Goal: Transaction & Acquisition: Purchase product/service

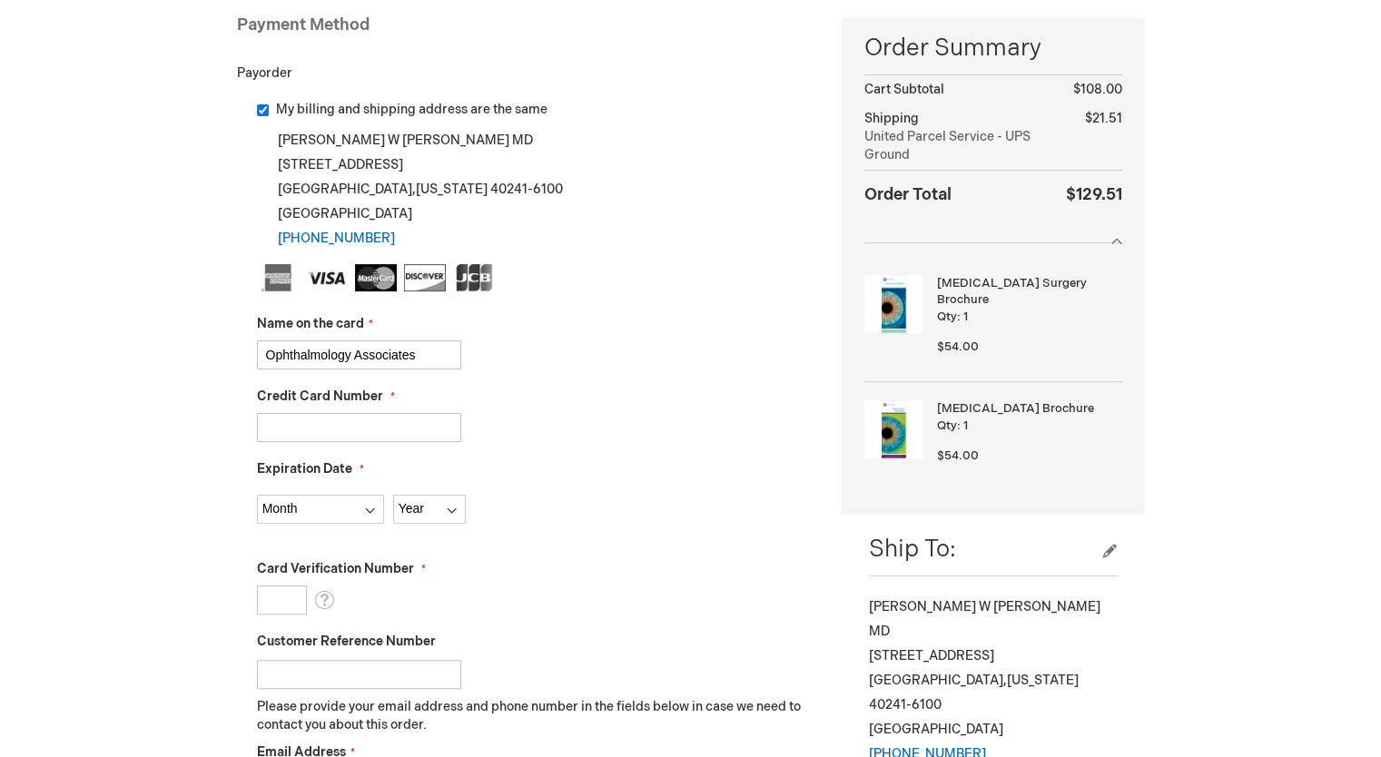
scroll to position [272, 0]
click at [400, 426] on input "Credit Card Number" at bounding box center [359, 427] width 204 height 29
type input "5552220009841391"
click at [301, 508] on select "Month 01 - January 02 - February 03 - March 04 - April 05 - May 06 - June 07 - …" at bounding box center [320, 509] width 127 height 29
select select "1"
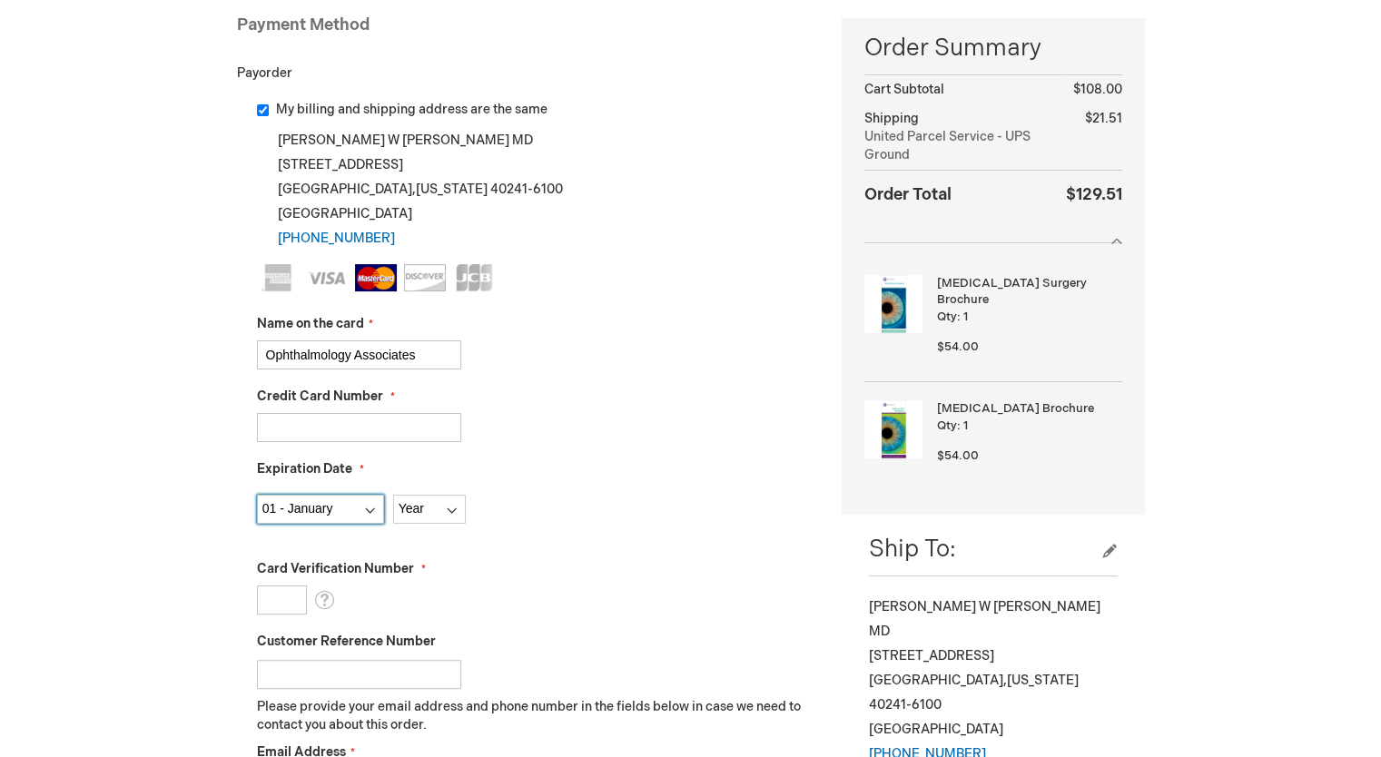
click at [257, 495] on select "Month 01 - January 02 - February 03 - March 04 - April 05 - May 06 - June 07 - …" at bounding box center [320, 509] width 127 height 29
click at [420, 510] on select "Year 2025 2026 2027 2028 2029 2030 2031 2032 2033 2034 2035" at bounding box center [429, 509] width 73 height 29
select select "2029"
click at [393, 495] on select "Year 2025 2026 2027 2028 2029 2030 2031 2032 2033 2034 2035" at bounding box center [429, 509] width 73 height 29
click at [279, 604] on input "Card Verification Number" at bounding box center [282, 600] width 50 height 29
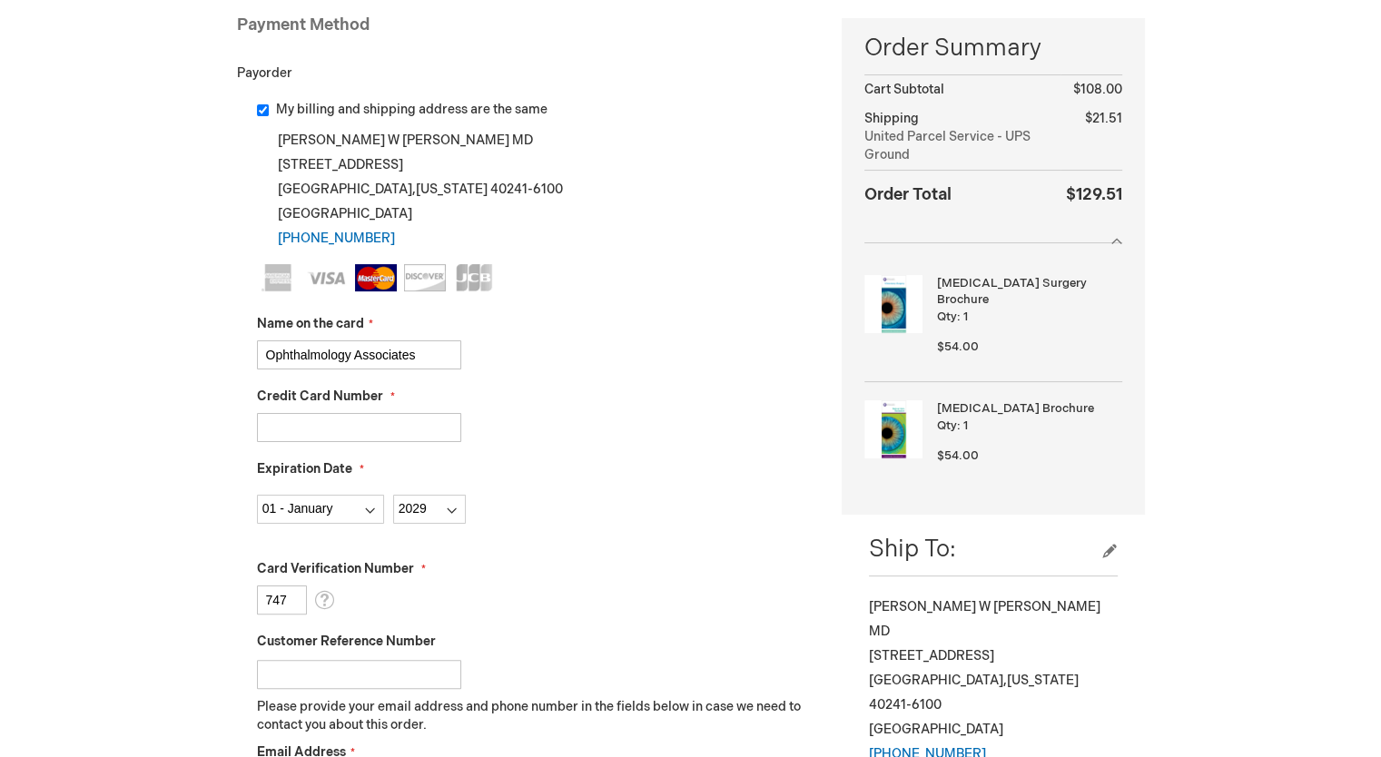
type input "747"
click at [308, 673] on input "Customer Reference Number" at bounding box center [359, 674] width 204 height 29
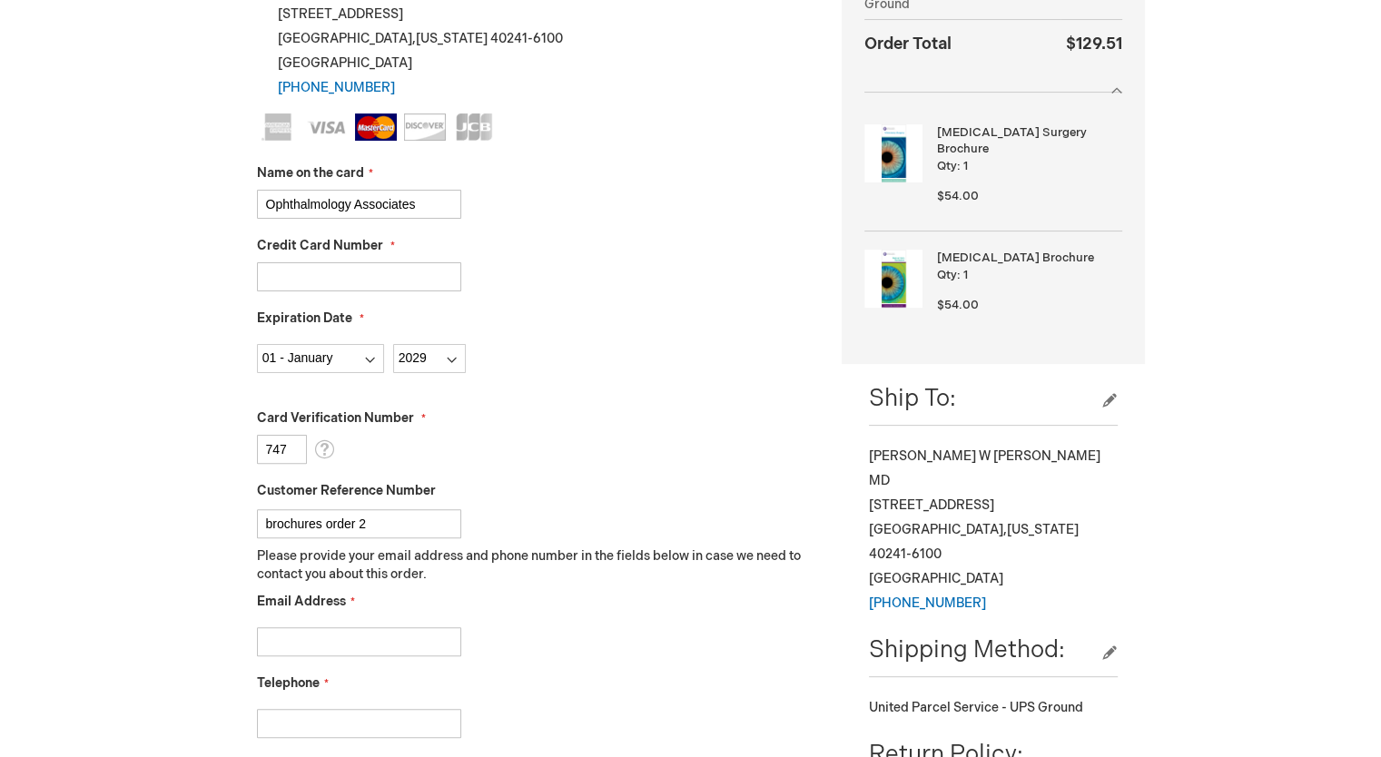
scroll to position [454, 0]
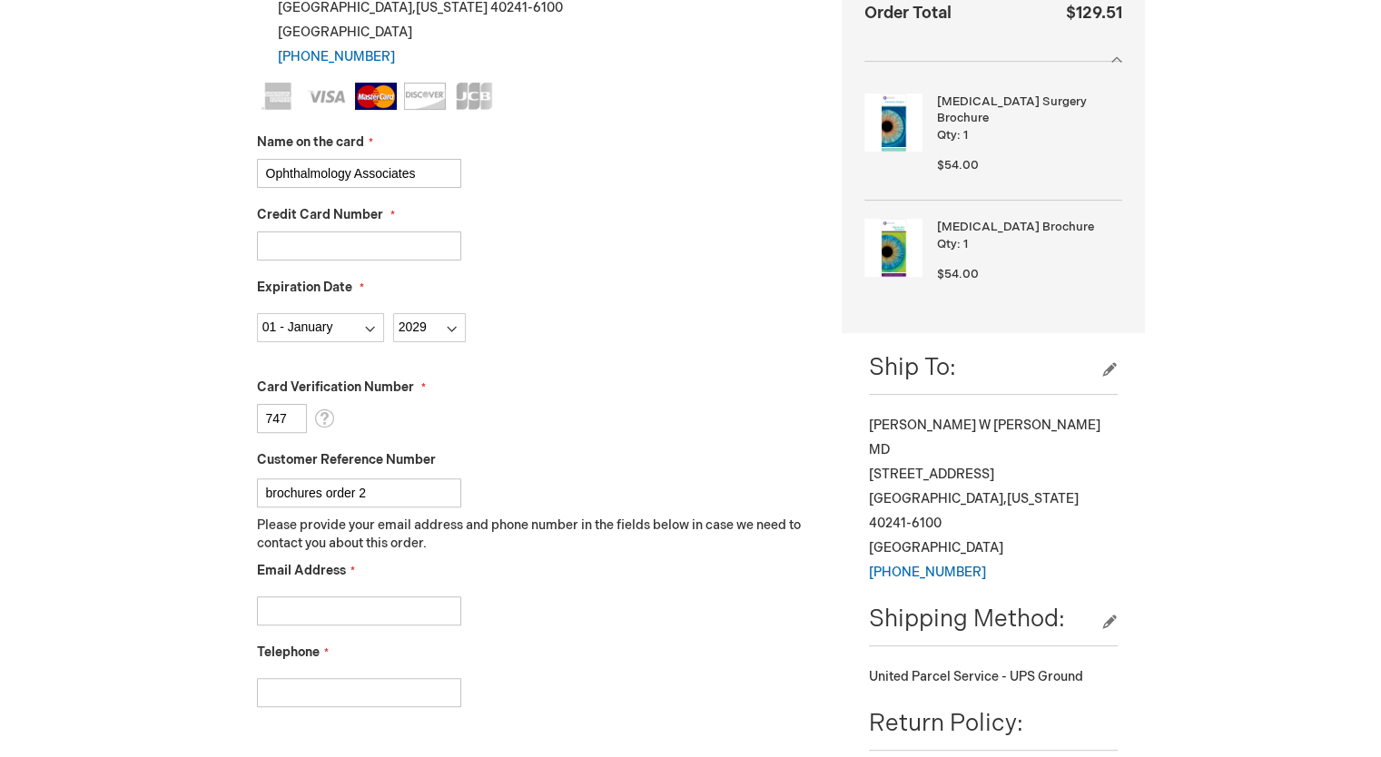
type input "brochures order 2"
click at [334, 615] on input "Email Address" at bounding box center [359, 611] width 204 height 29
drag, startPoint x: 409, startPoint y: 615, endPoint x: 227, endPoint y: 615, distance: 182.5
click at [227, 615] on main "Checkout Log In Close Log In Email Address Password Log In Forgot Your Password?" at bounding box center [690, 492] width 935 height 1597
click at [281, 615] on input "info@louisvilleoa.com" at bounding box center [359, 611] width 204 height 29
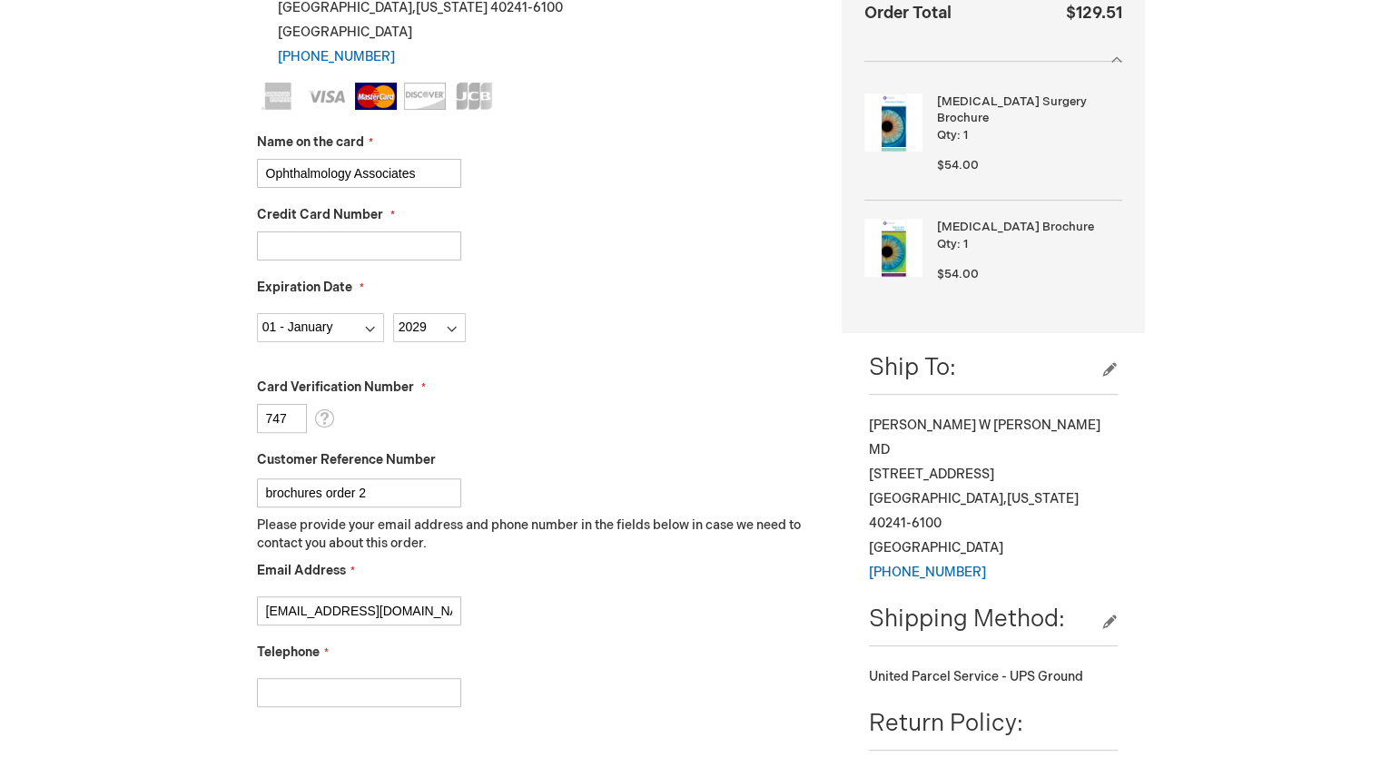
drag, startPoint x: 279, startPoint y: 611, endPoint x: 219, endPoint y: 613, distance: 60.0
click at [219, 613] on div "Thomas Harper Log Out Search My Cart 2 2 items CLOSE RECENTLY ADDED ITEM(S) Clo…" at bounding box center [690, 574] width 1381 height 2056
type input "dfryman@louisvilleoa.com"
click at [299, 692] on input "Telephone" at bounding box center [359, 692] width 204 height 29
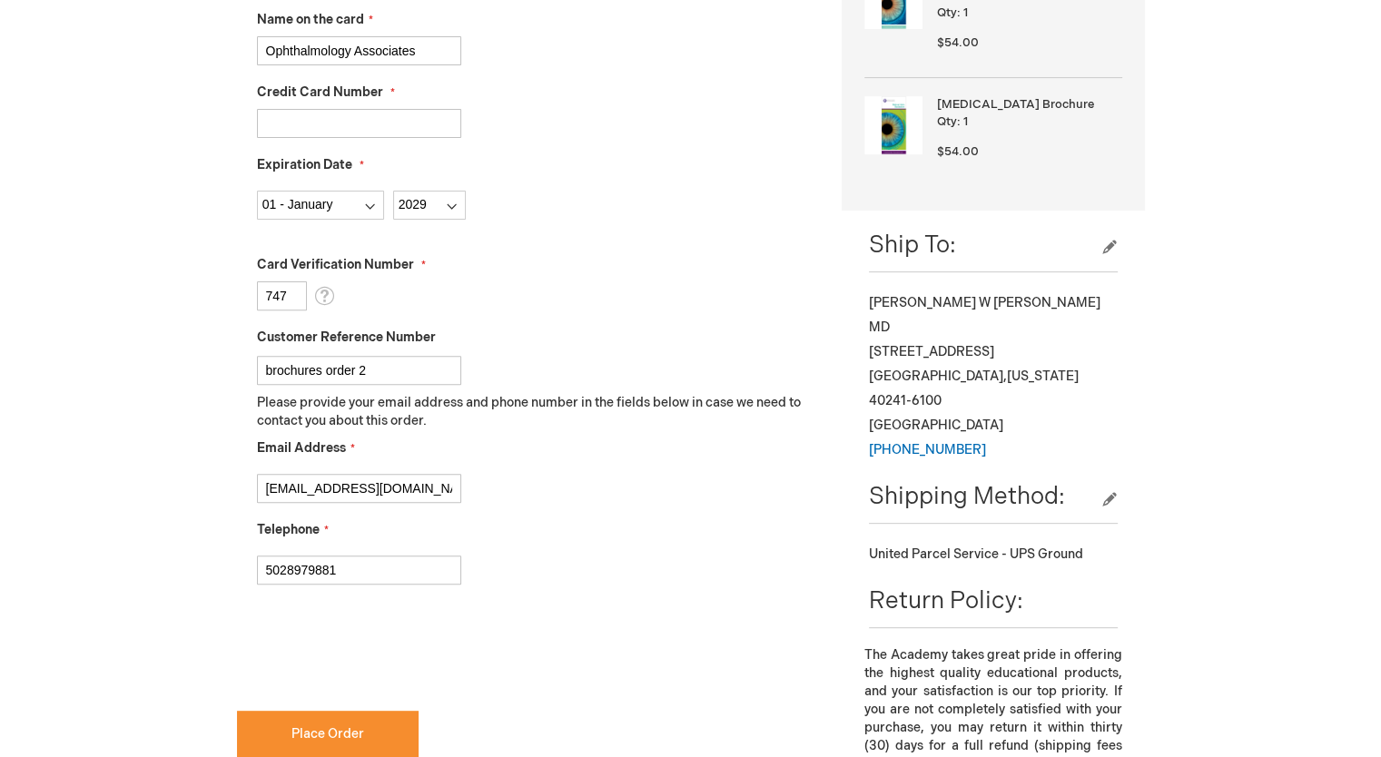
scroll to position [726, 0]
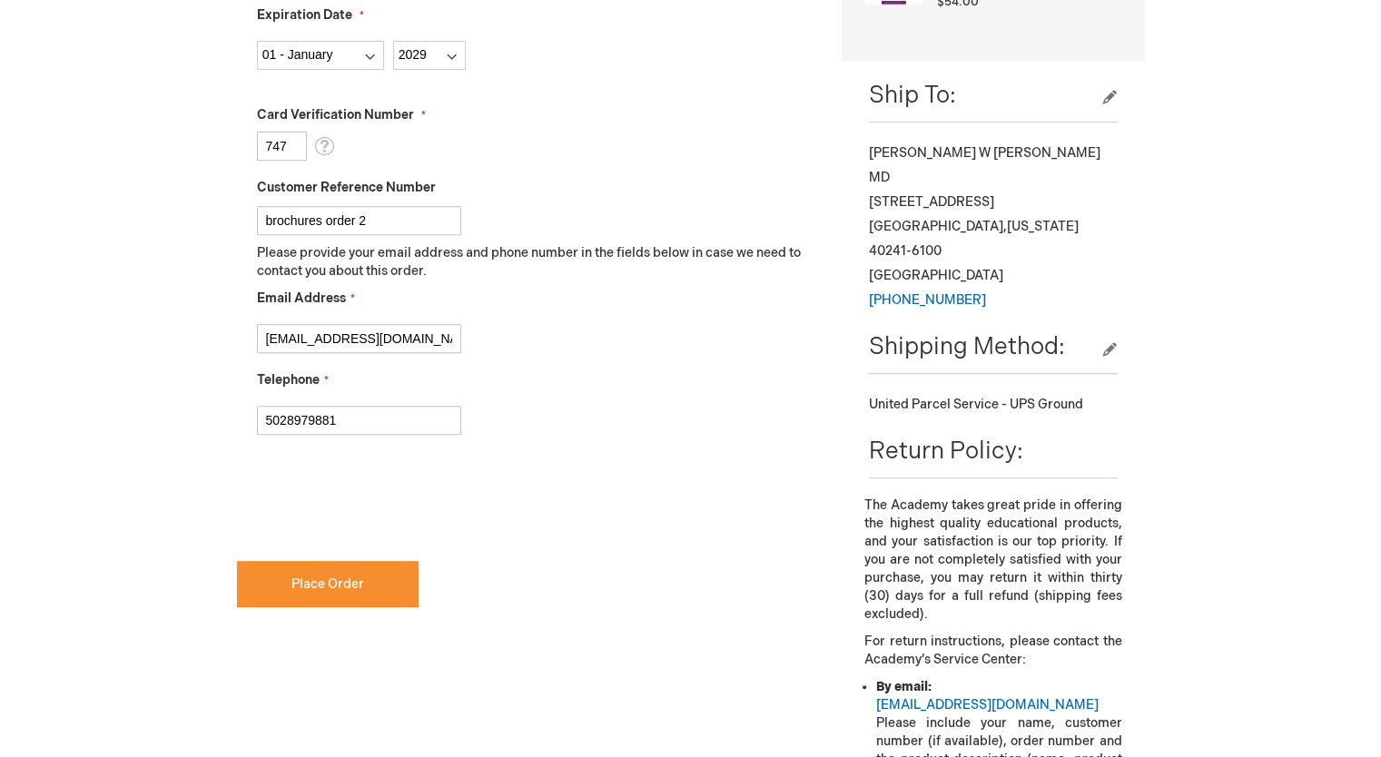
type input "5028979881"
checkbox input "true"
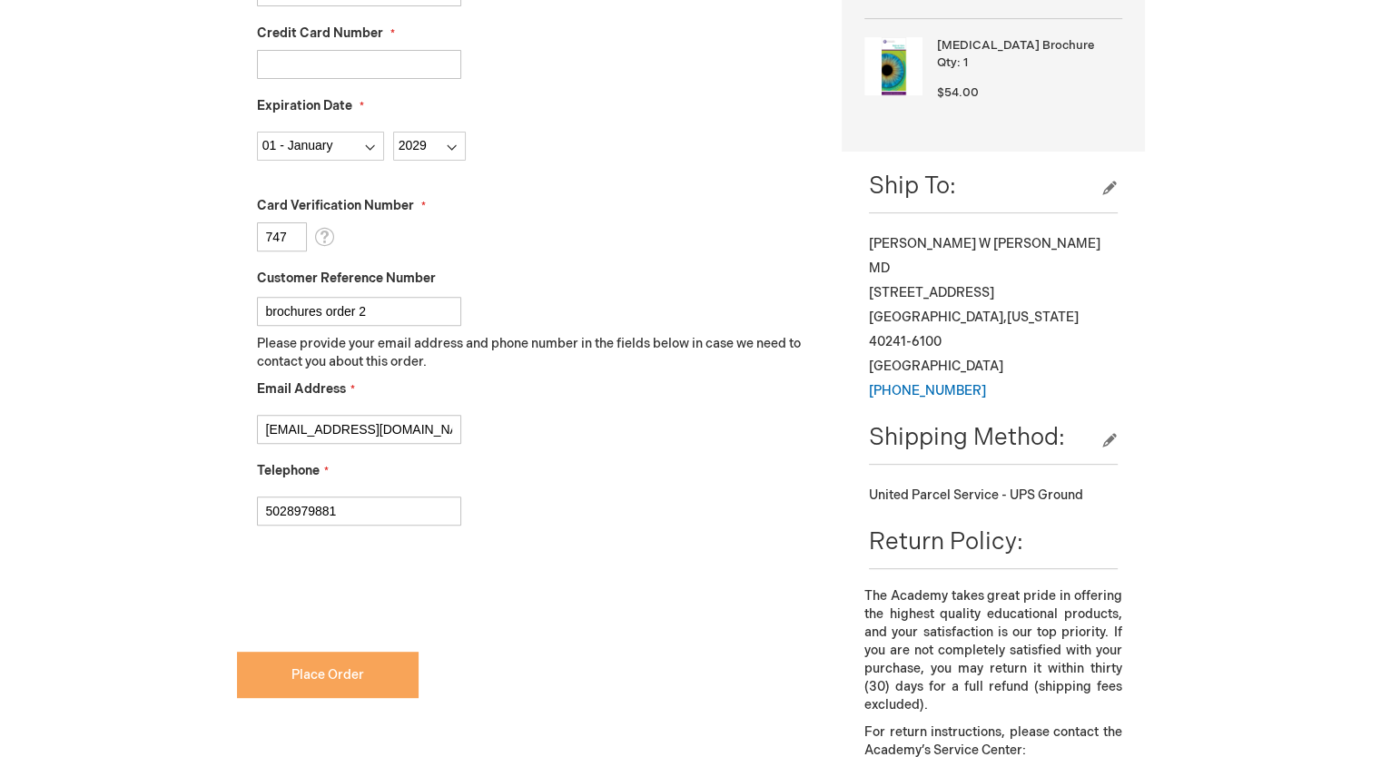
click at [304, 670] on span "Place Order" at bounding box center [327, 674] width 73 height 15
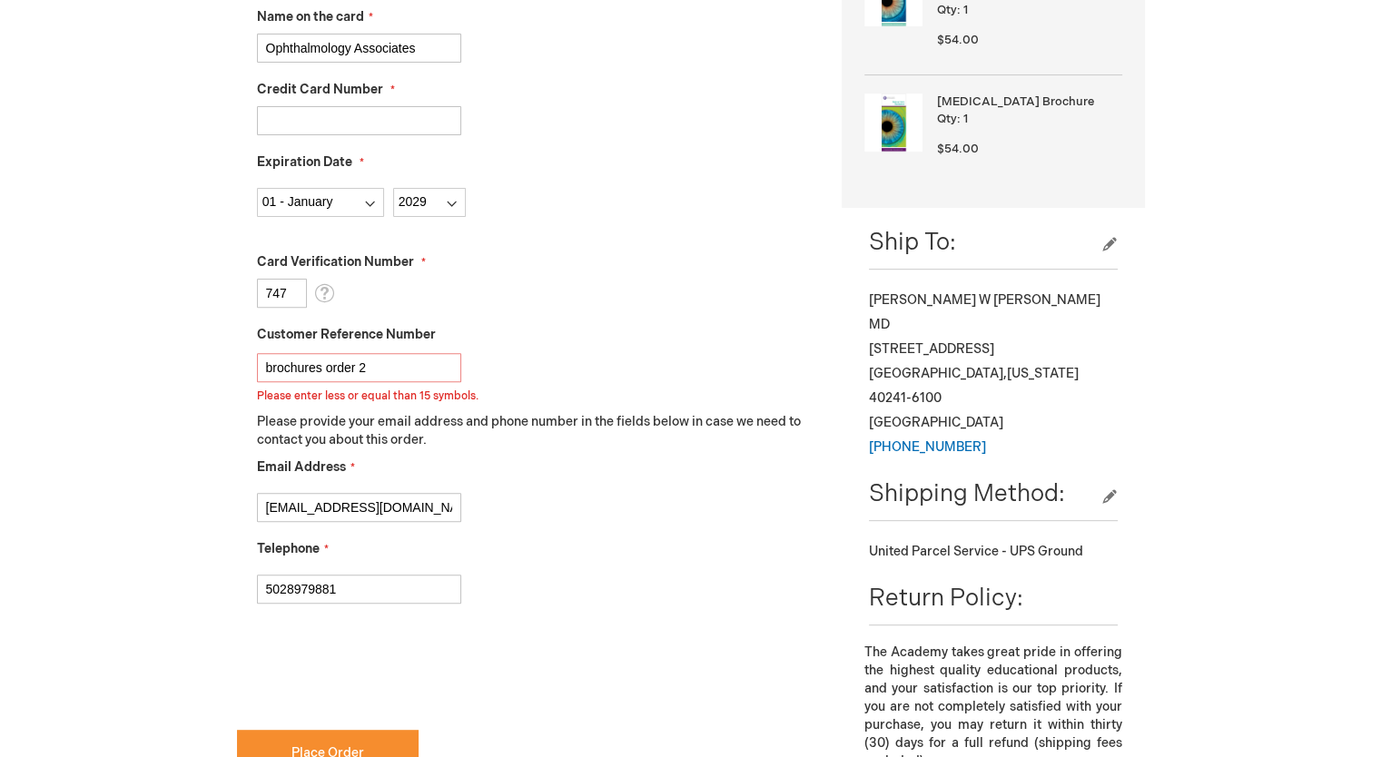
scroll to position [543, 0]
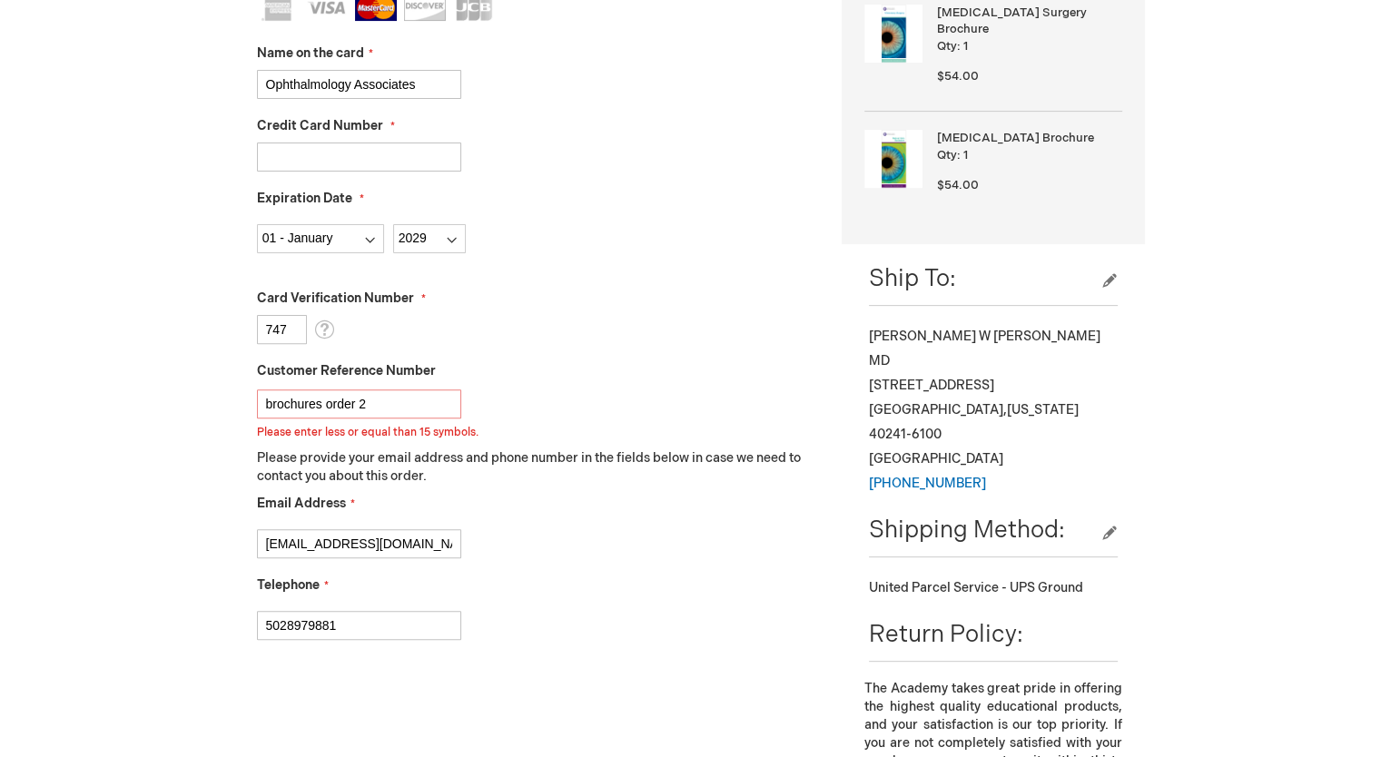
drag, startPoint x: 328, startPoint y: 404, endPoint x: 202, endPoint y: 409, distance: 125.4
click at [202, 409] on div "Thomas Harper Log Out Search My Cart 2 2 items CLOSE RECENTLY ADDED ITEM(S) Clo…" at bounding box center [690, 485] width 1381 height 2056
drag, startPoint x: 383, startPoint y: 408, endPoint x: 64, endPoint y: 411, distance: 319.6
click at [64, 411] on div "Thomas Harper Log Out Search My Cart 2 2 items CLOSE RECENTLY ADDED ITEM(S) Clo…" at bounding box center [690, 485] width 1381 height 2056
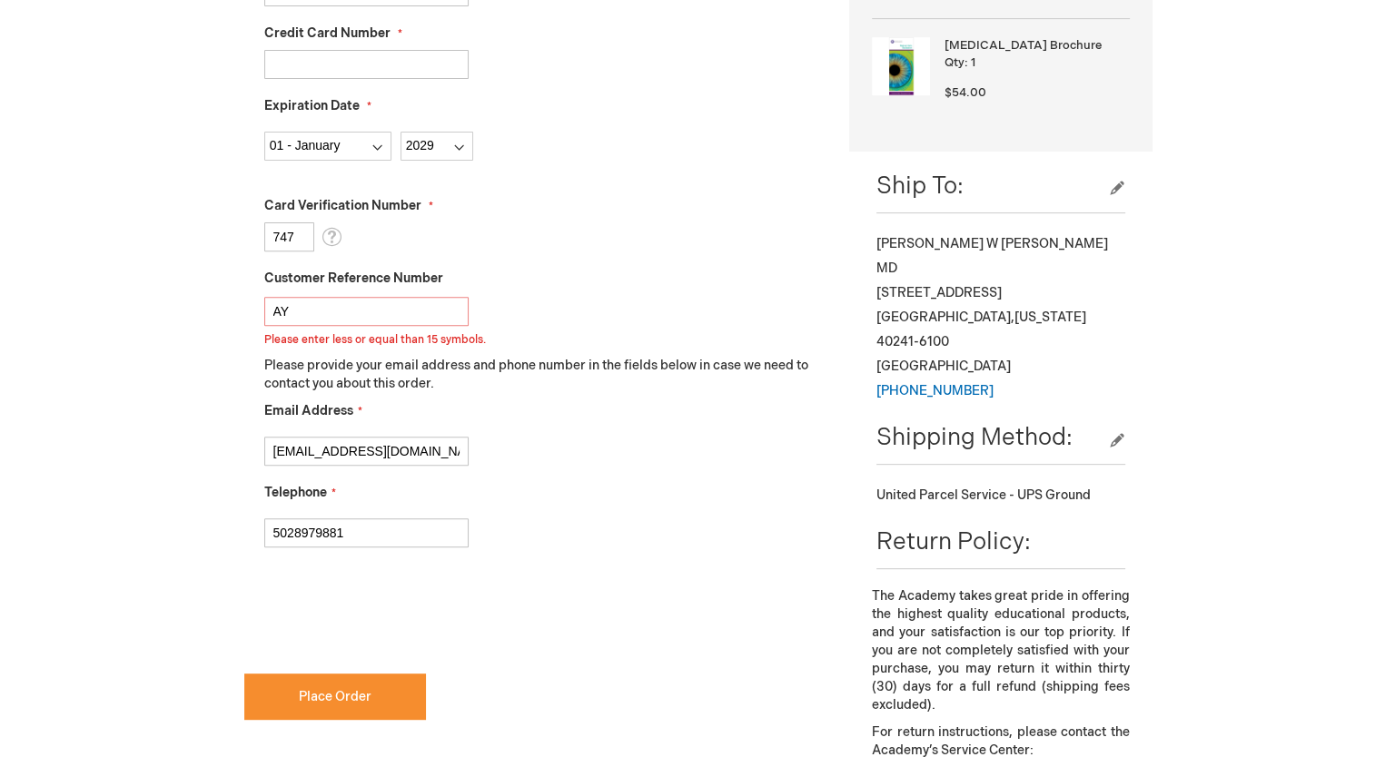
scroll to position [815, 0]
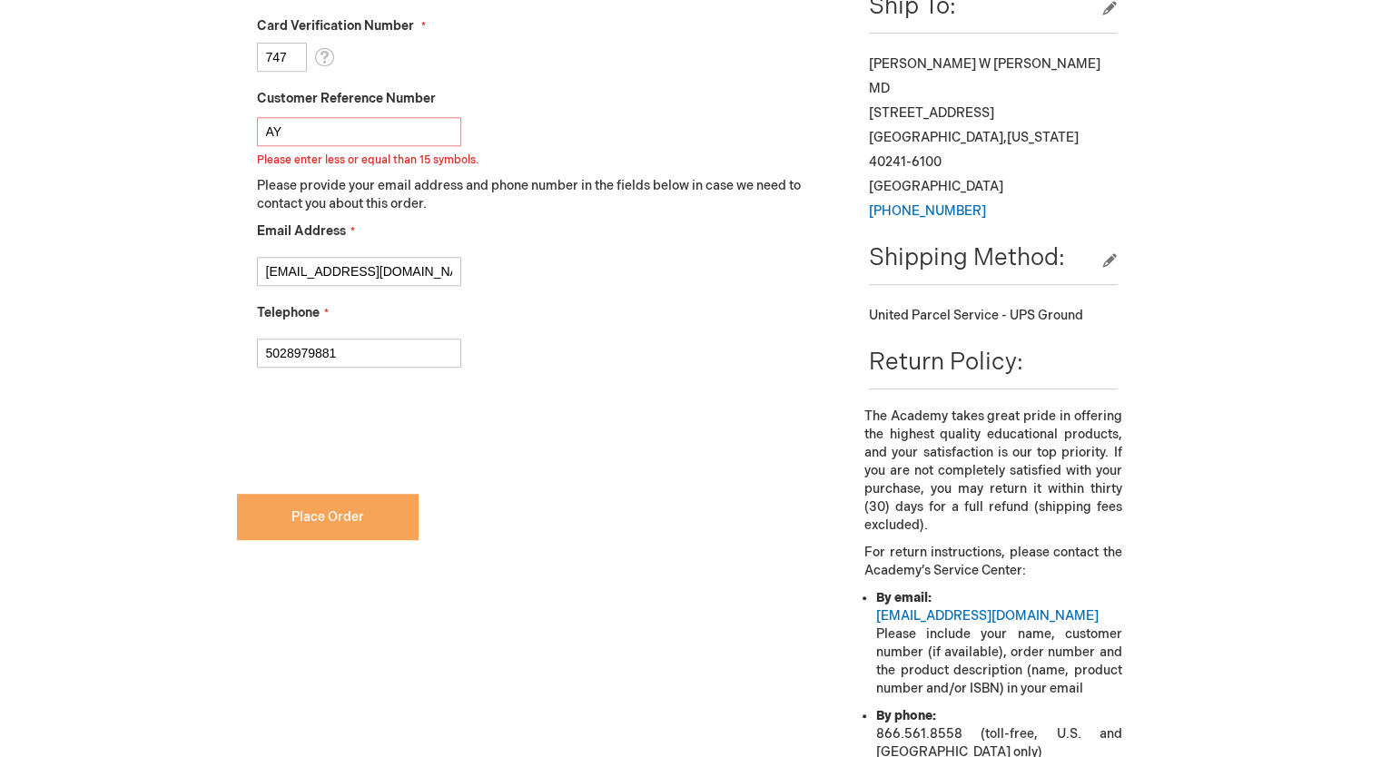
type input "AY"
click at [318, 522] on span "Place Order" at bounding box center [327, 516] width 73 height 15
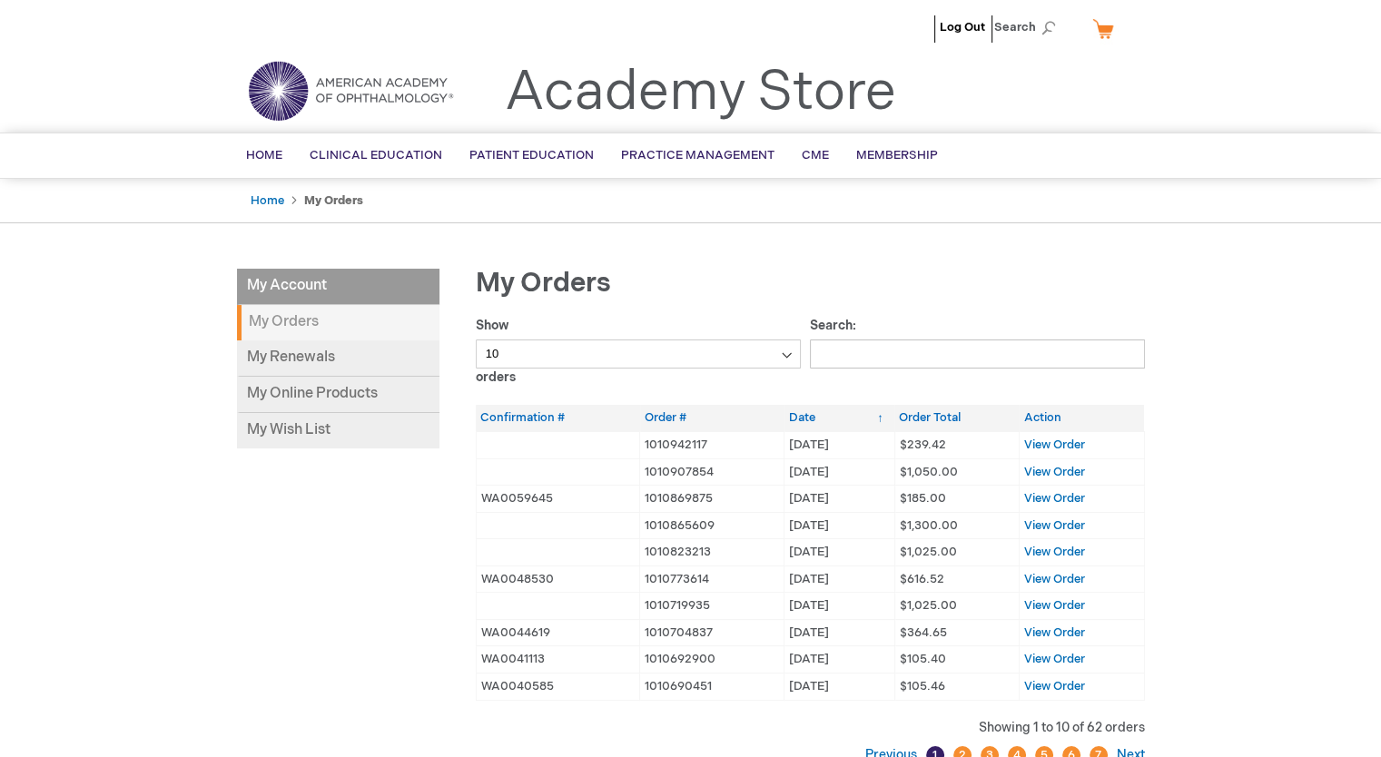
click at [1100, 35] on link "My Cart" at bounding box center [1111, 29] width 44 height 32
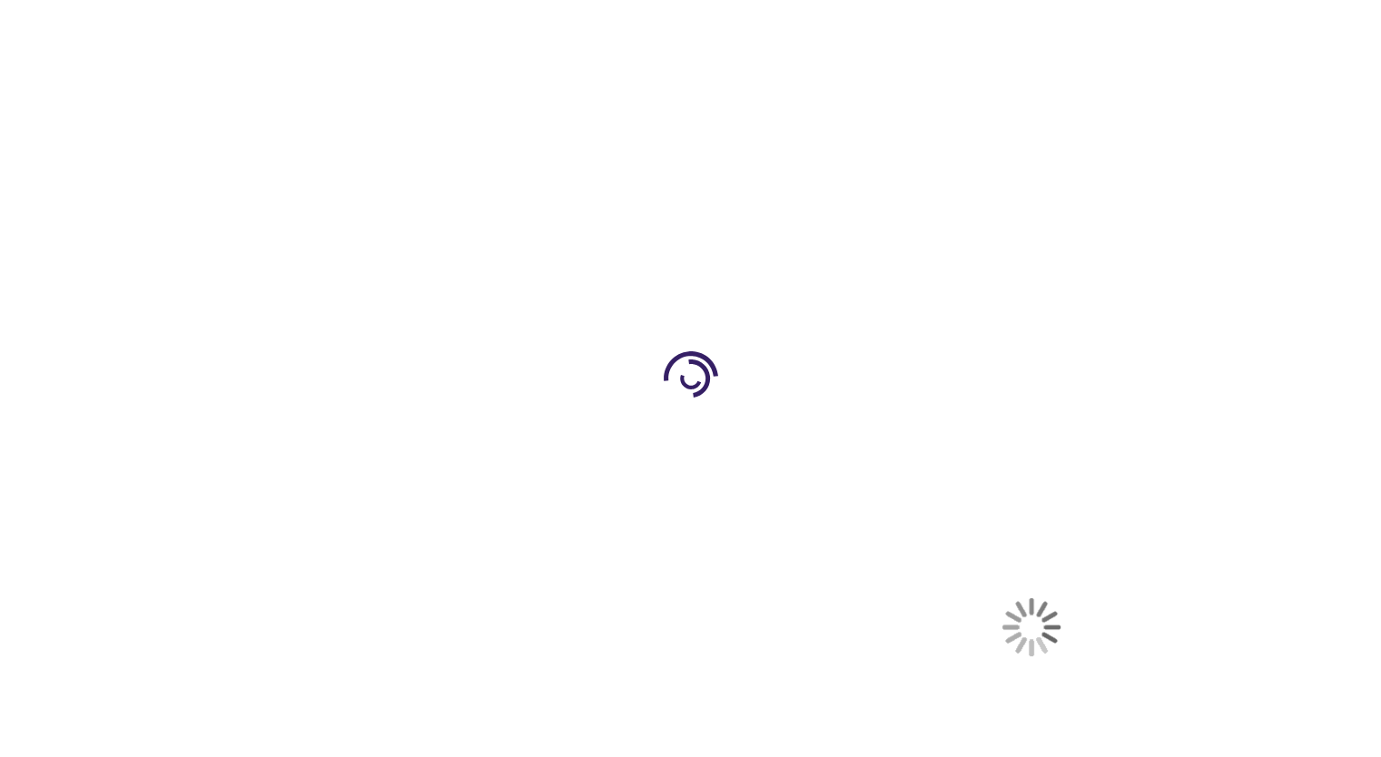
select select "US"
select select "27"
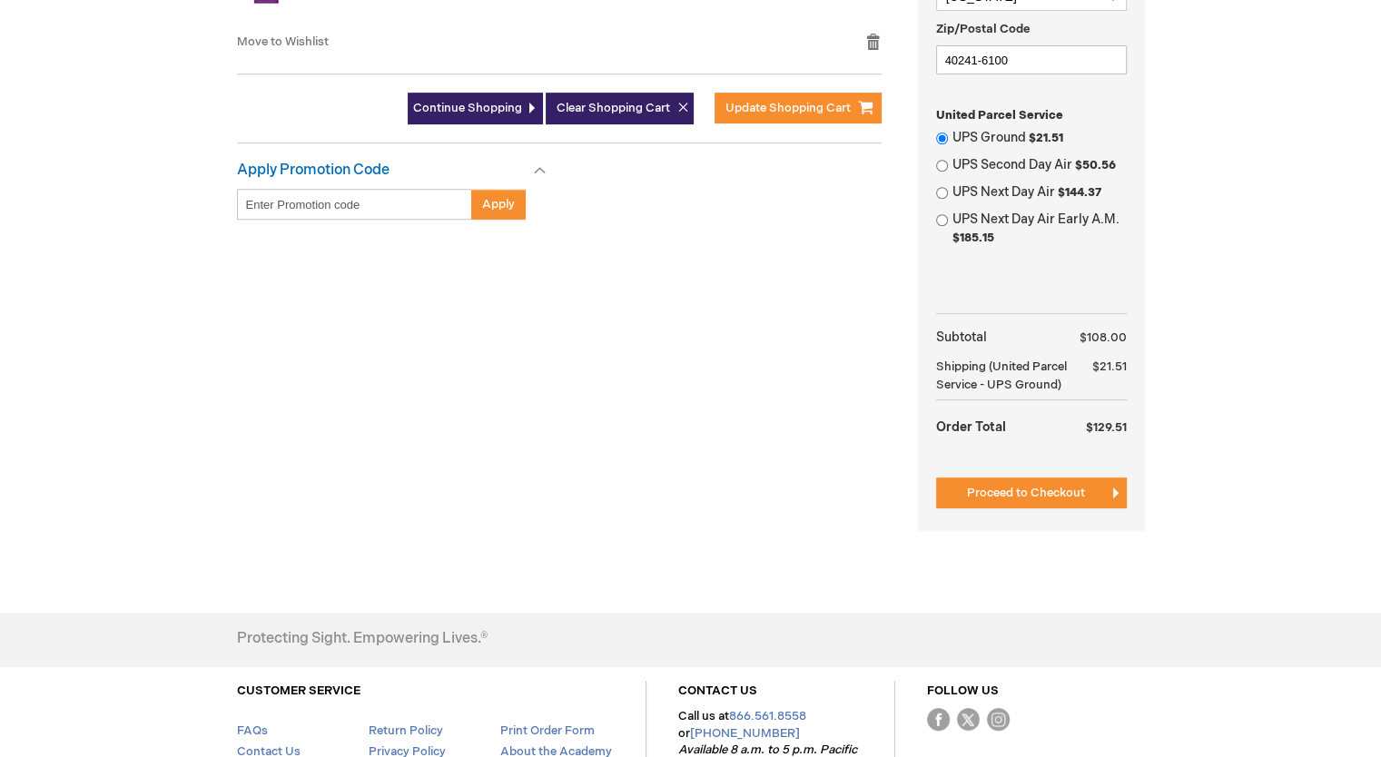
scroll to position [722, 0]
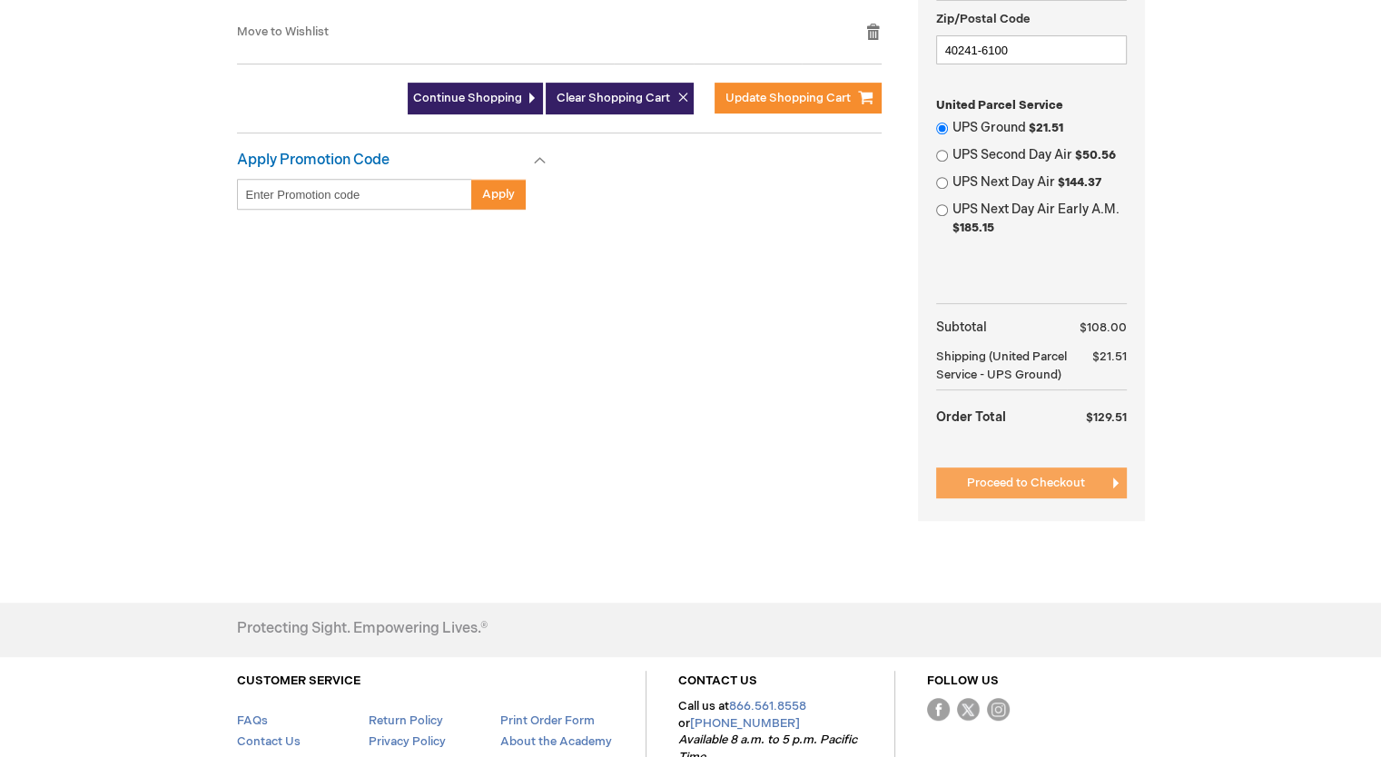
click at [1042, 490] on span "Proceed to Checkout" at bounding box center [1026, 483] width 118 height 15
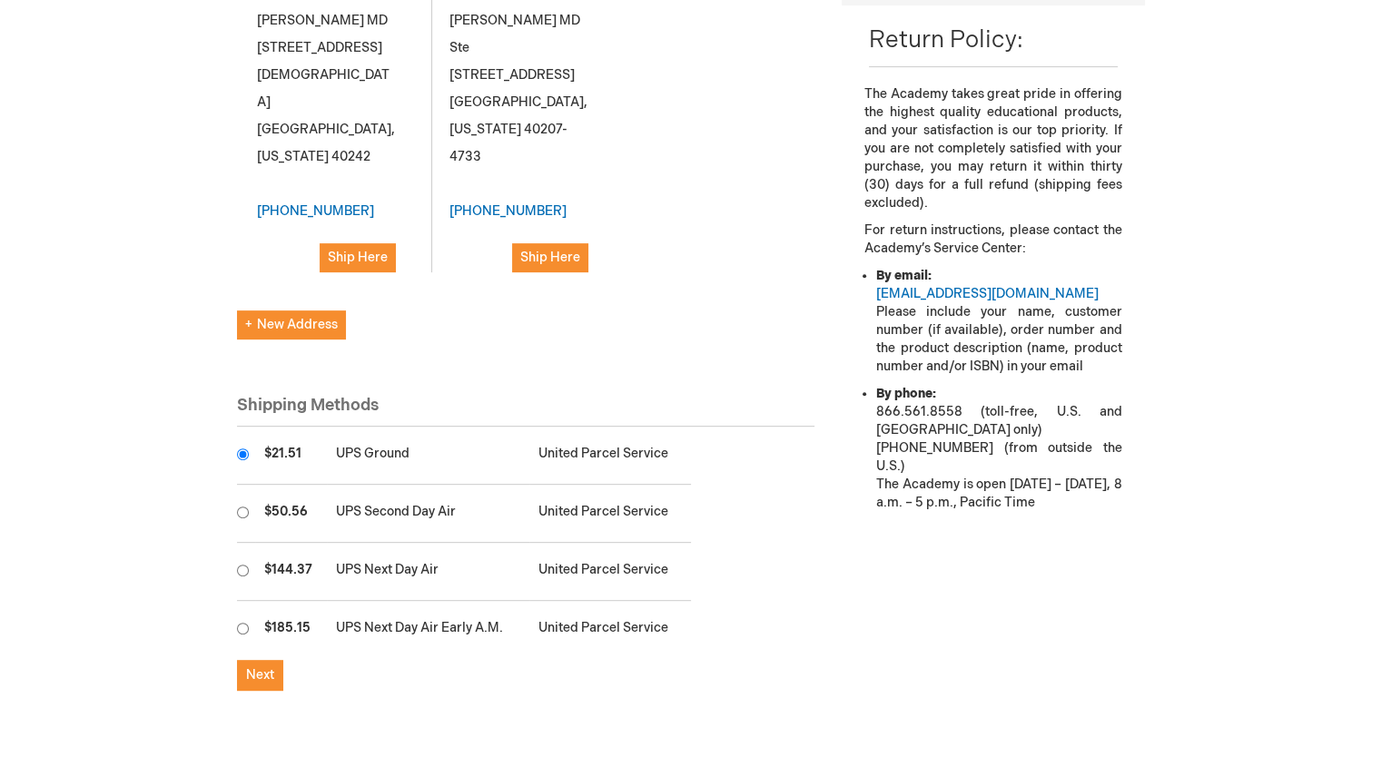
scroll to position [636, 0]
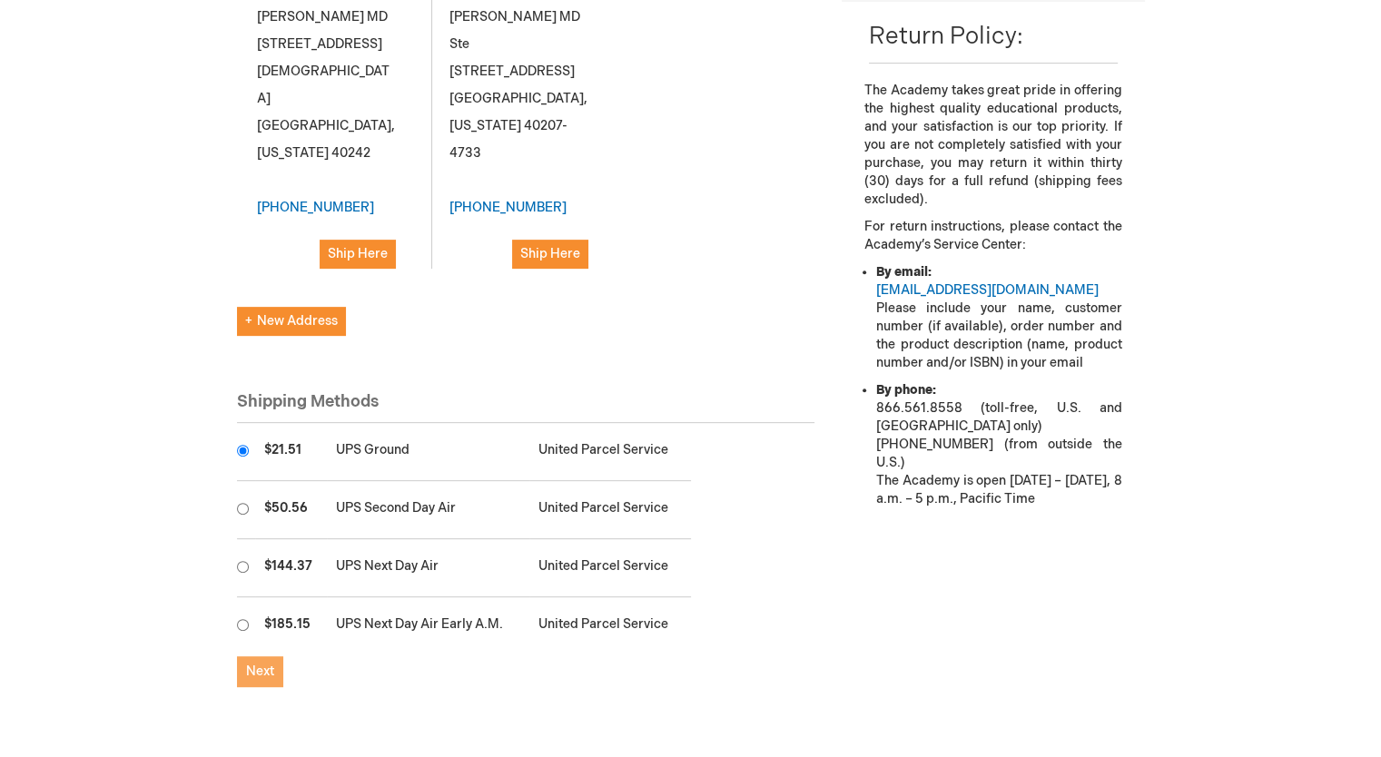
click at [258, 664] on span "Next" at bounding box center [260, 671] width 28 height 15
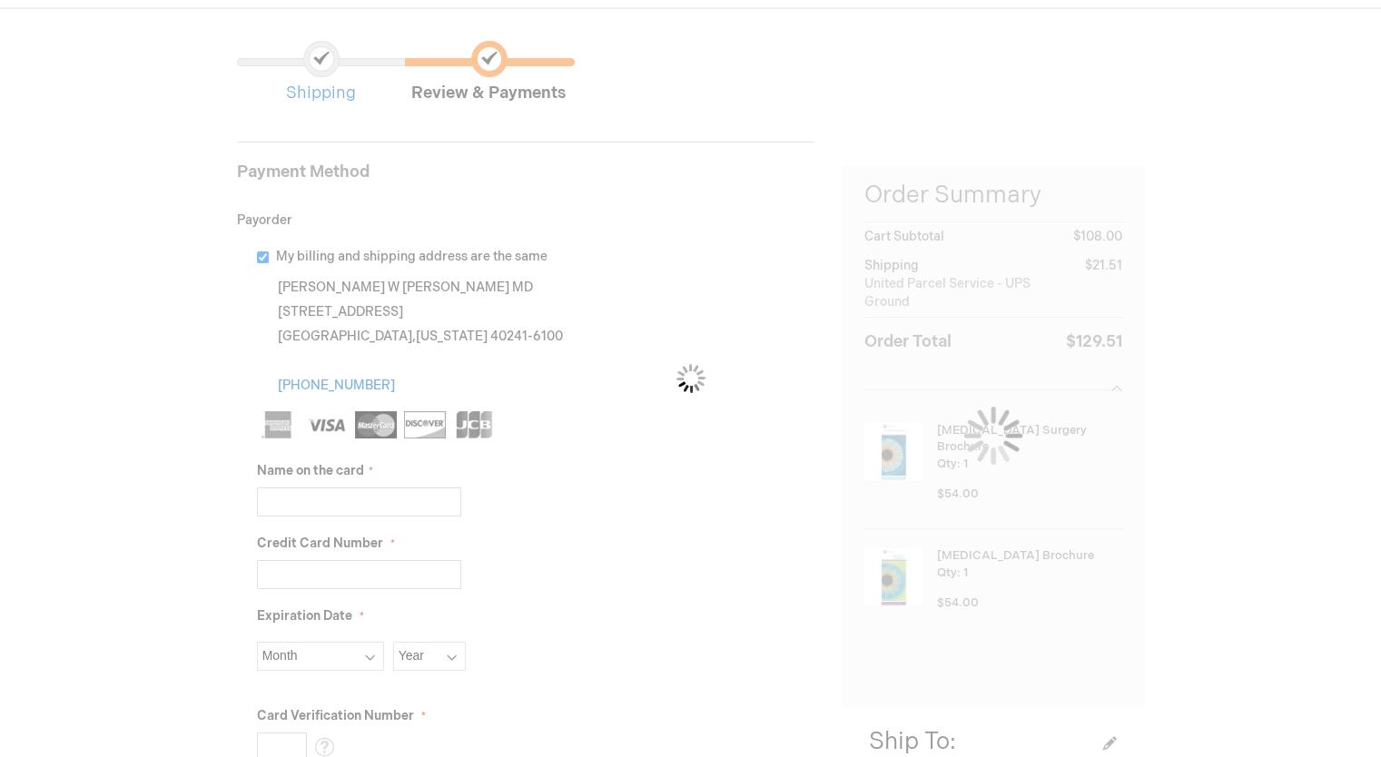
scroll to position [363, 0]
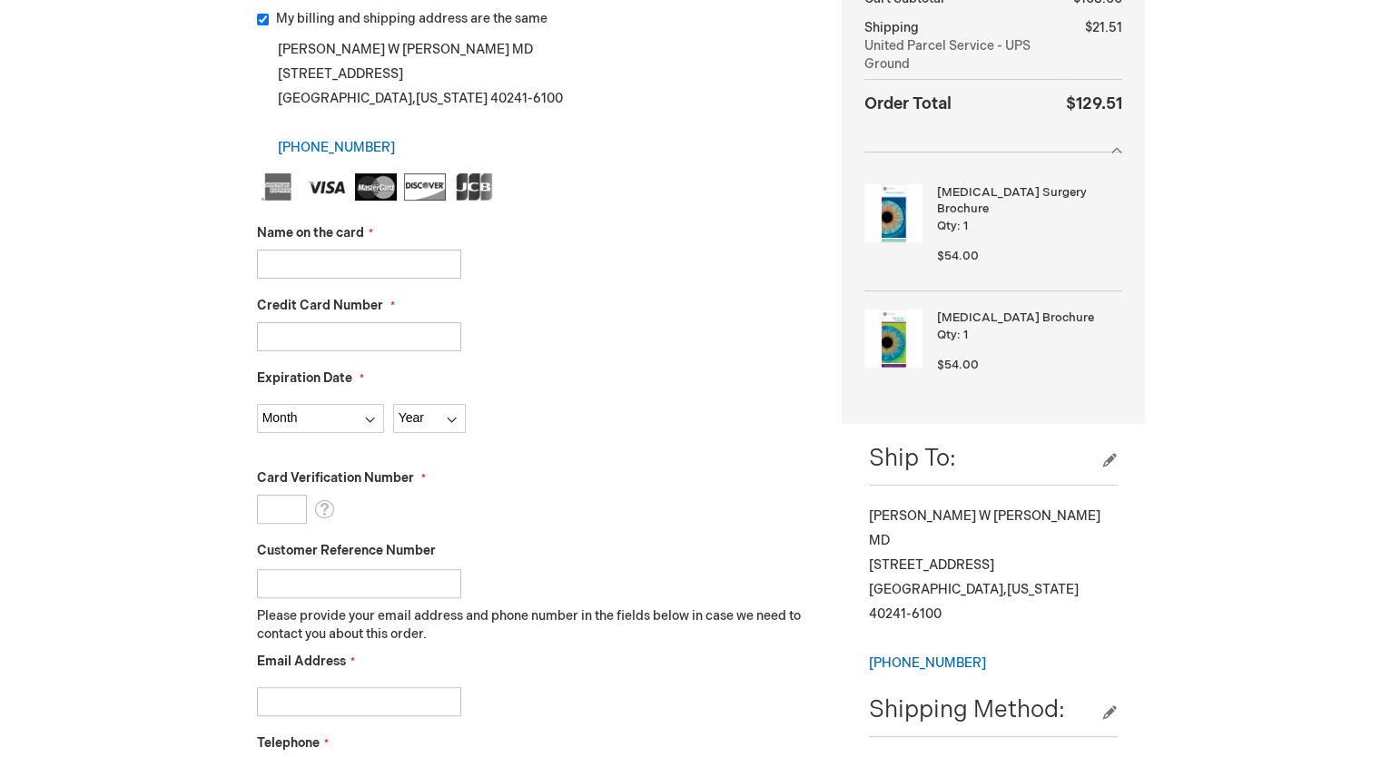
click at [322, 267] on input "Name on the card" at bounding box center [359, 264] width 204 height 29
type input "Ophthalmology Associates"
type input "5552220009841391"
click at [333, 414] on select "Month 01 - January 02 - February 03 - March 04 - April 05 - May 06 - June 07 - …" at bounding box center [320, 418] width 127 height 29
select select "1"
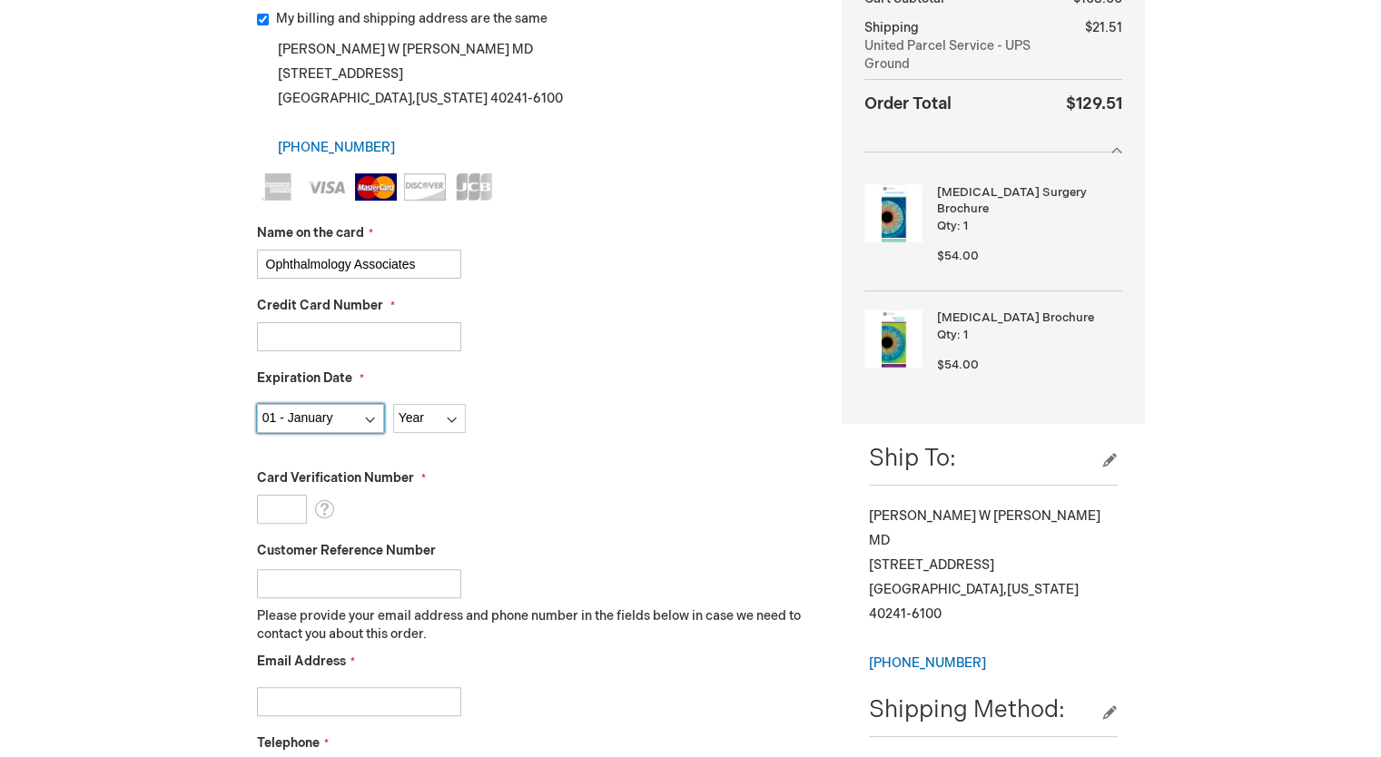
click at [257, 404] on select "Month 01 - January 02 - February 03 - March 04 - April 05 - May 06 - June 07 - …" at bounding box center [320, 418] width 127 height 29
click at [425, 415] on select "Year 2025 2026 2027 2028 2029 2030 2031 2032 2033 2034 2035" at bounding box center [429, 418] width 73 height 29
select select "2029"
click at [393, 404] on select "Year 2025 2026 2027 2028 2029 2030 2031 2032 2033 2034 2035" at bounding box center [429, 418] width 73 height 29
click at [285, 509] on input "Card Verification Number" at bounding box center [282, 509] width 50 height 29
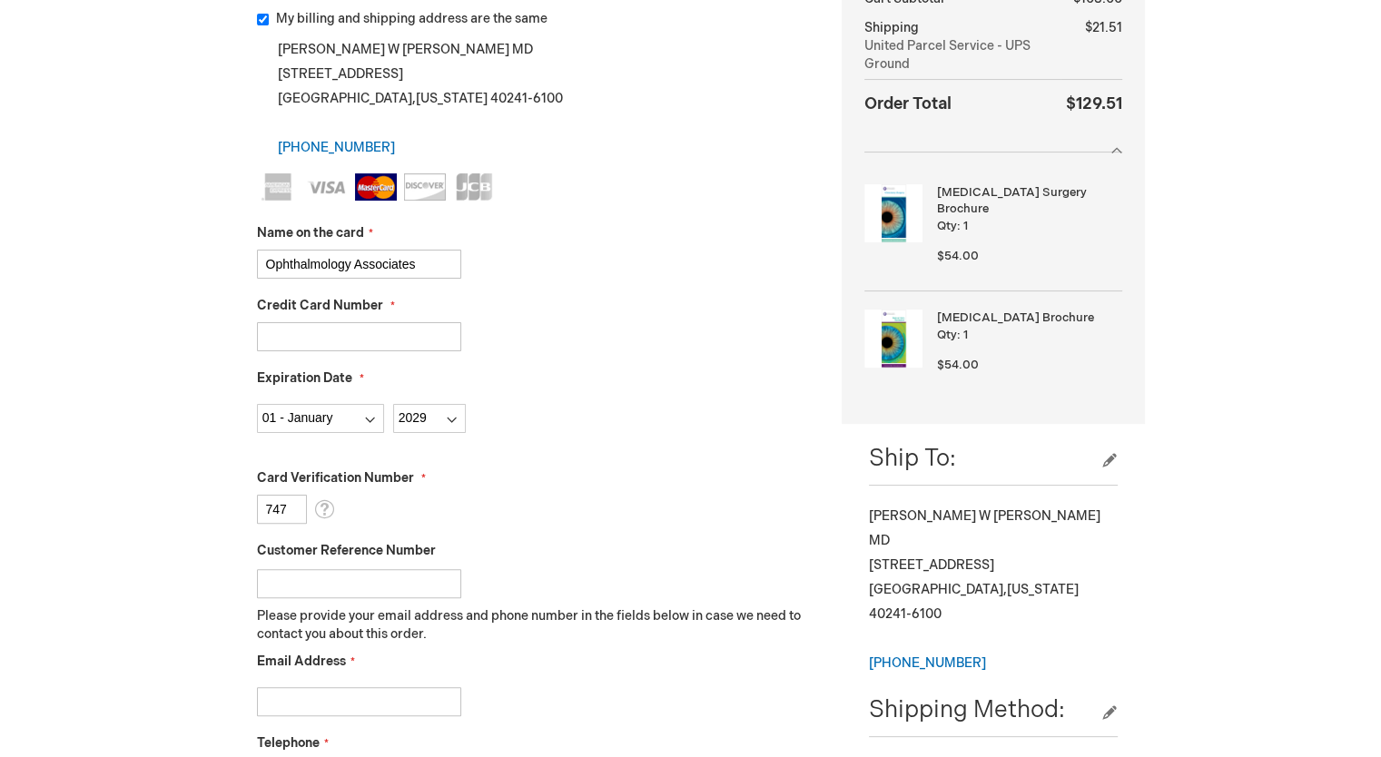
type input "747"
click at [310, 578] on input "Customer Reference Number" at bounding box center [359, 583] width 204 height 29
type input "AY"
click at [309, 714] on input "Email Address" at bounding box center [359, 701] width 204 height 29
type input "dfryman@louisvilleoa.com"
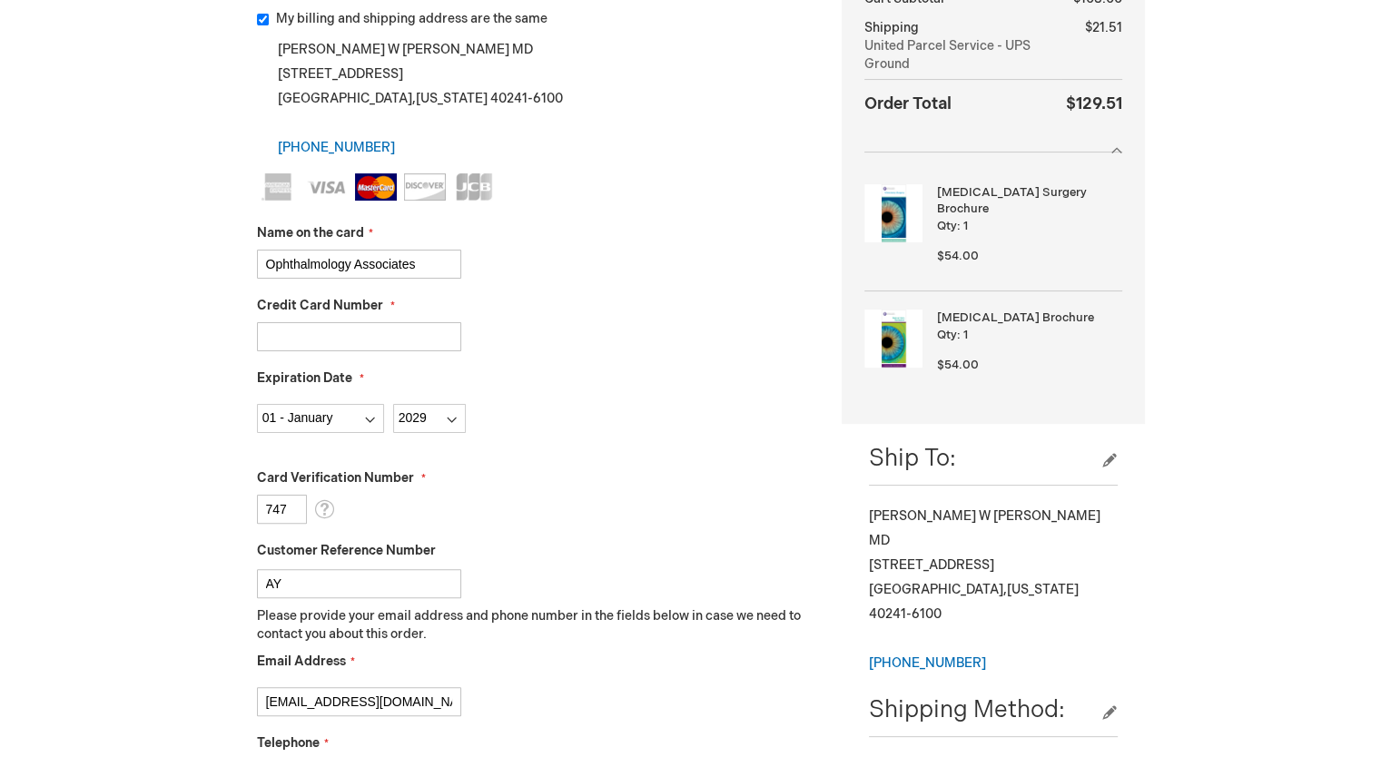
scroll to position [766, 0]
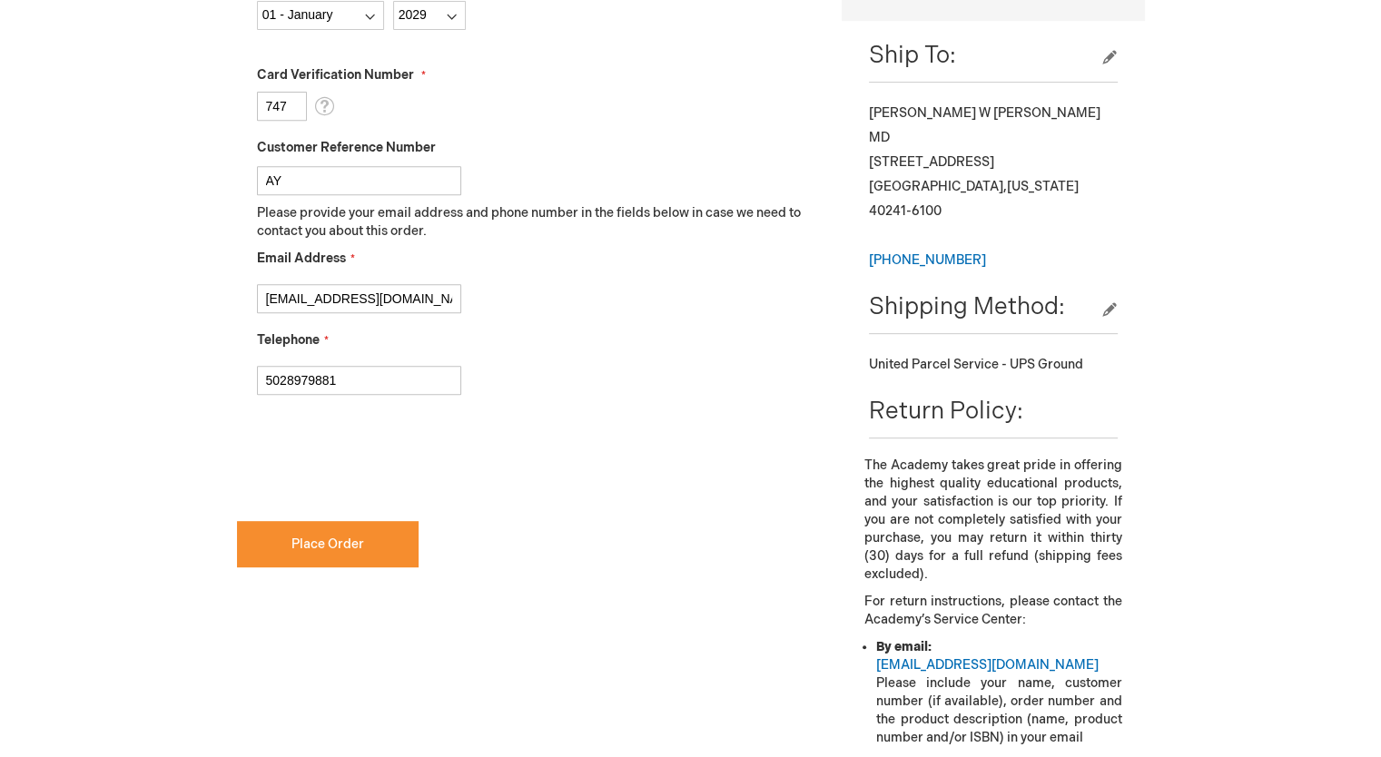
type input "5028979881"
click at [288, 542] on button "Place Order" at bounding box center [328, 544] width 182 height 46
checkbox input "true"
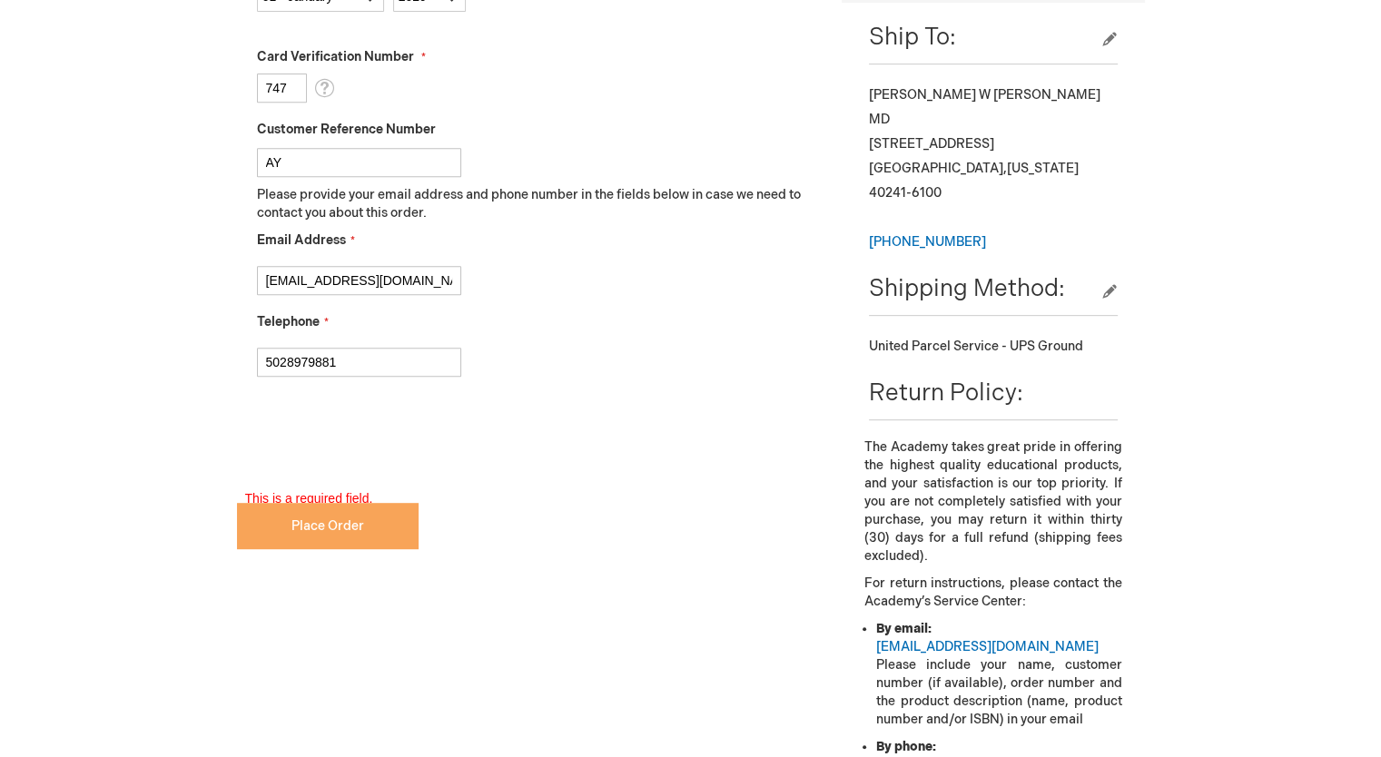
scroll to position [799, 0]
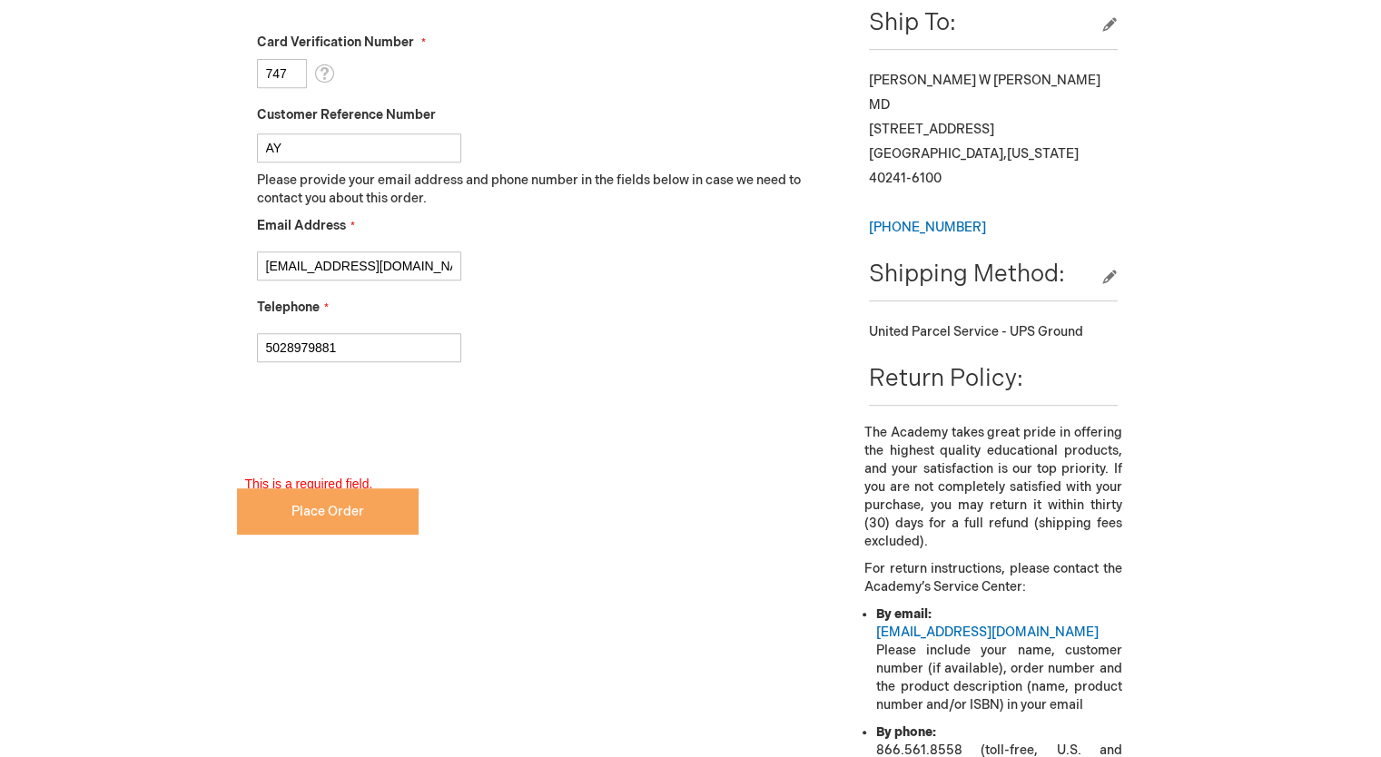
click at [321, 511] on span "Place Order" at bounding box center [327, 511] width 73 height 15
